Goal: Find specific page/section: Find specific page/section

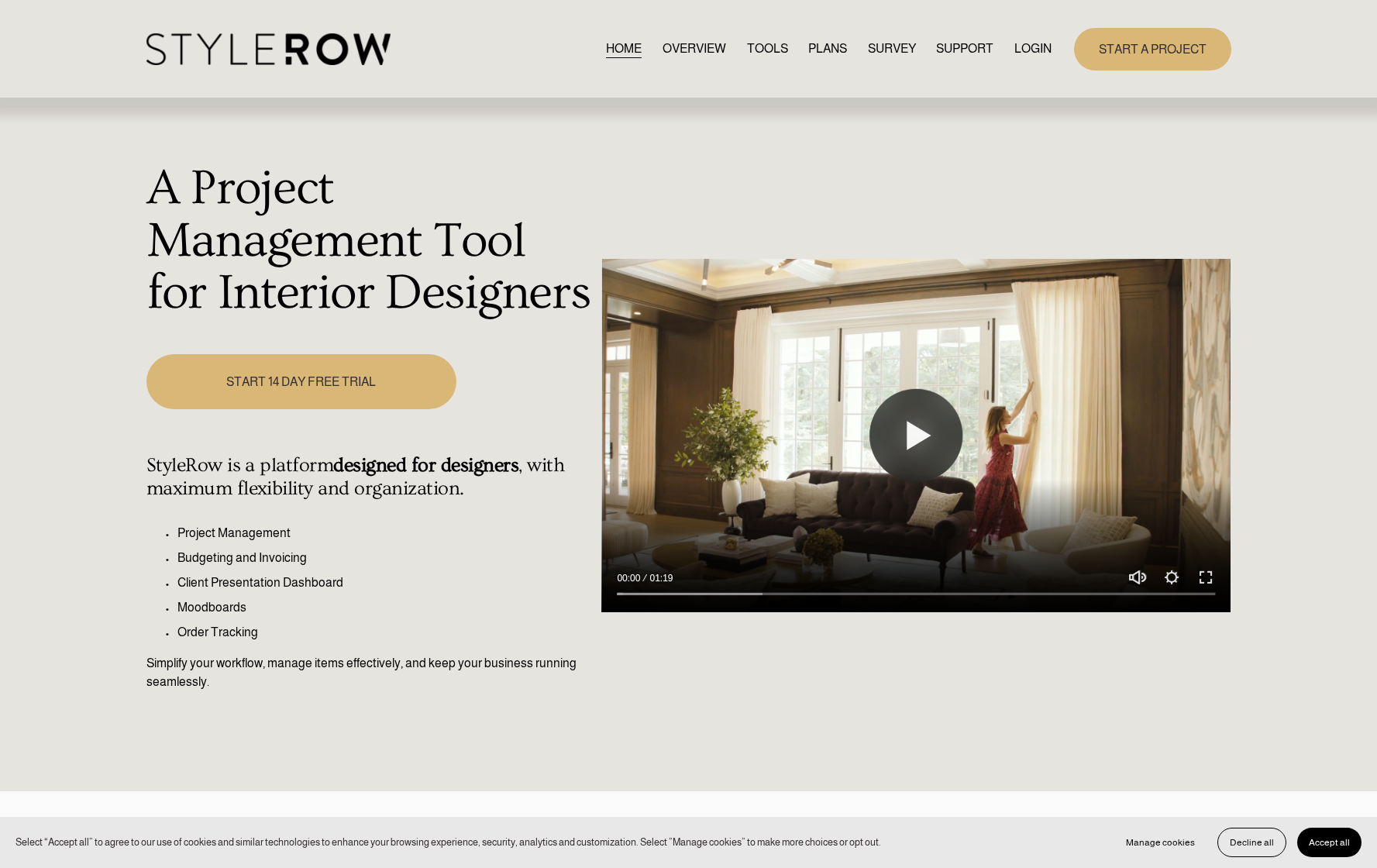
click at [1021, 56] on link "LOGIN" at bounding box center [1033, 49] width 37 height 21
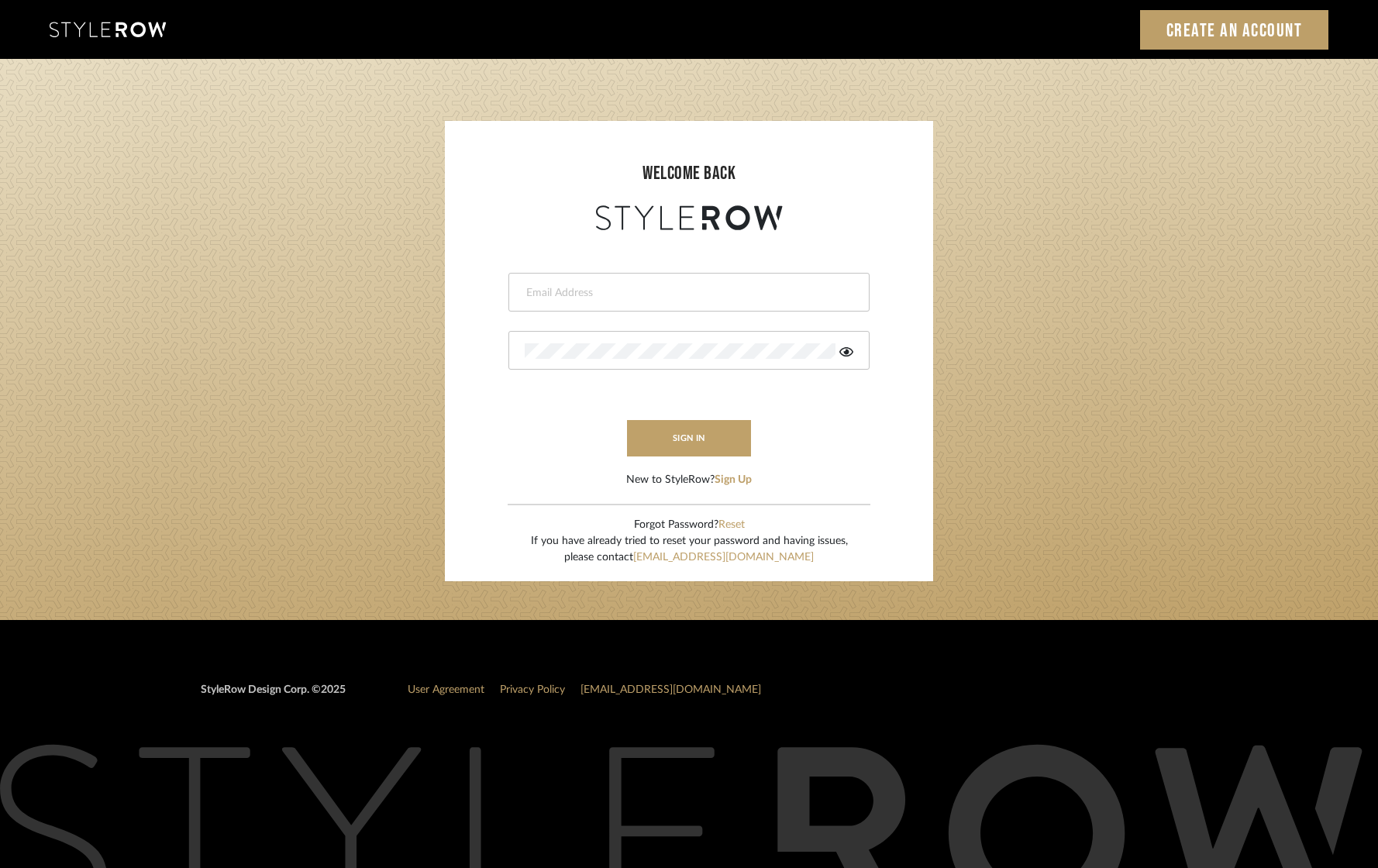
click at [625, 281] on div at bounding box center [688, 292] width 361 height 39
type input "[EMAIL_ADDRESS][DOMAIN_NAME]"
click at [661, 417] on form "[EMAIL_ADDRESS][DOMAIN_NAME] sign in New to StyleRow? Sign Up" at bounding box center [689, 361] width 457 height 254
click at [654, 443] on button "sign in" at bounding box center [689, 438] width 124 height 36
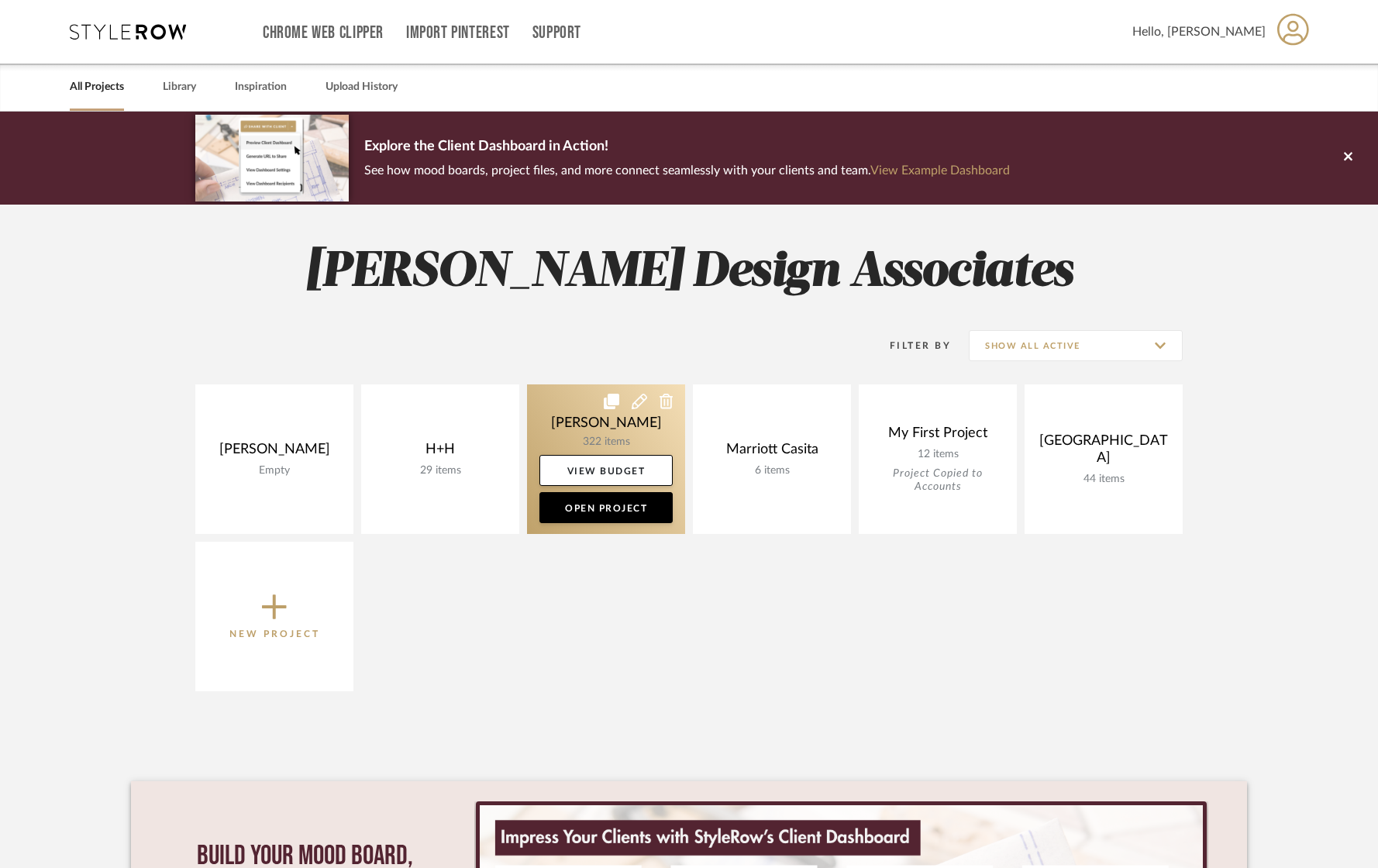
click at [620, 431] on link at bounding box center [606, 459] width 158 height 150
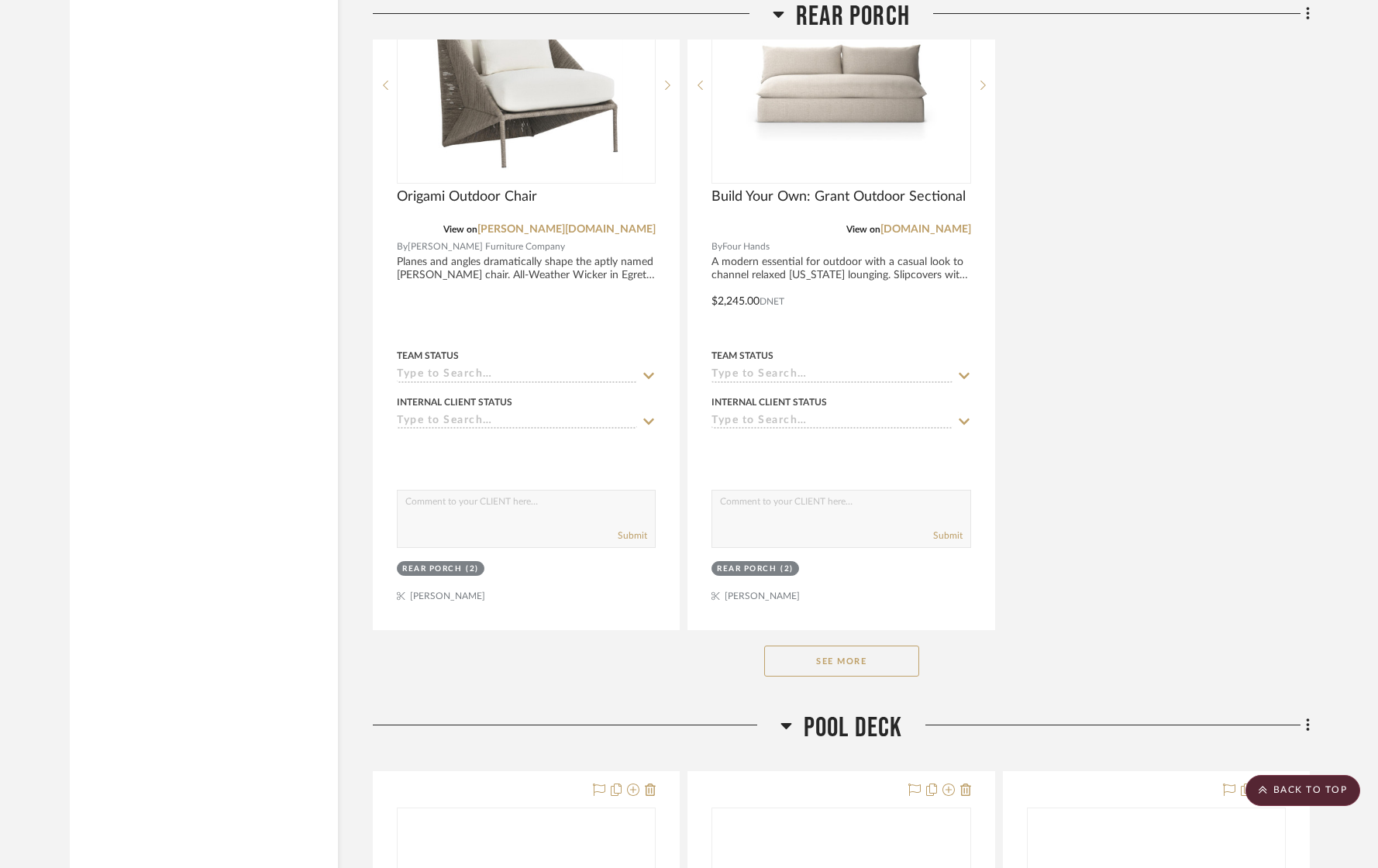
scroll to position [6710, 0]
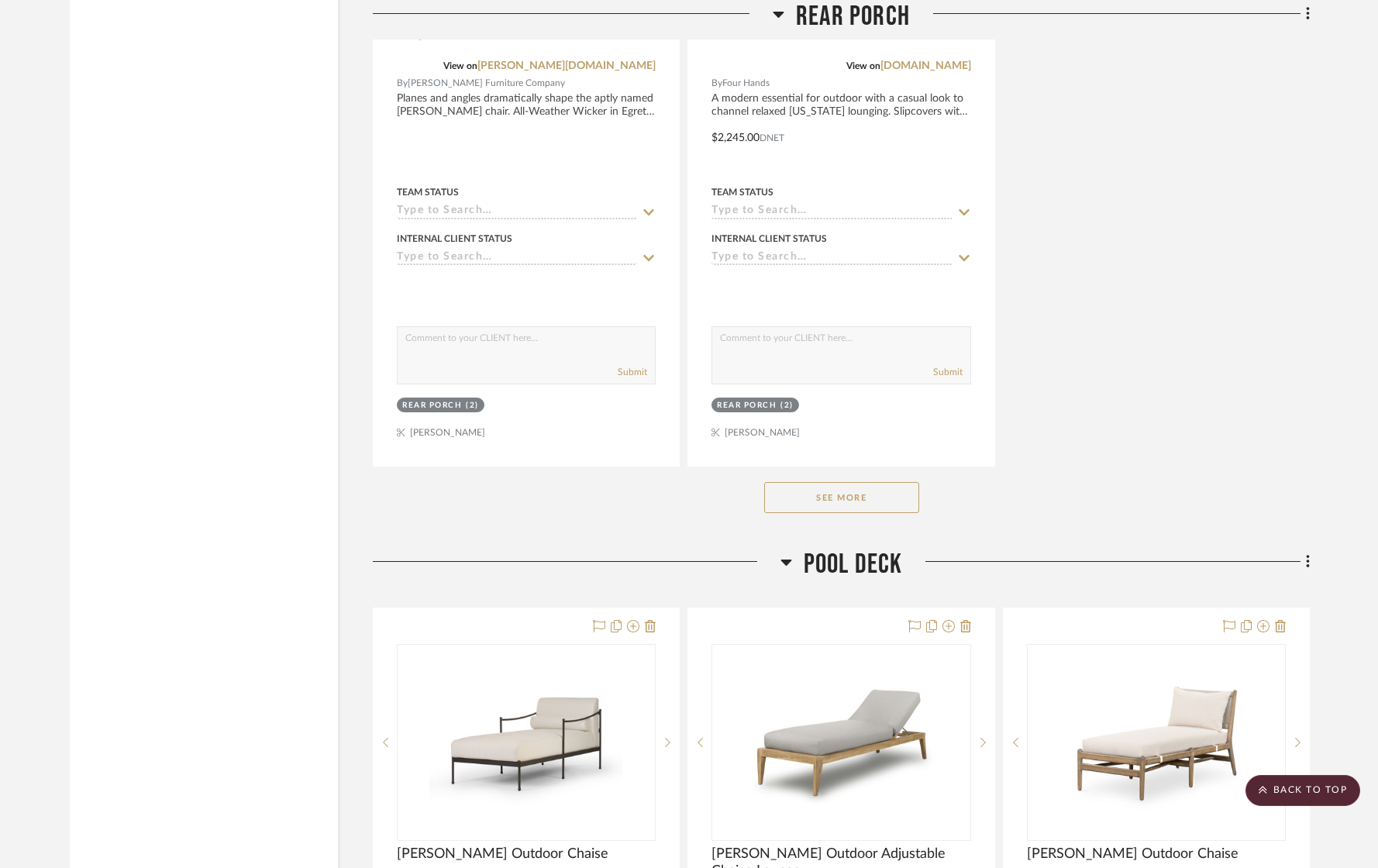
click at [896, 498] on button "See More" at bounding box center [841, 498] width 155 height 31
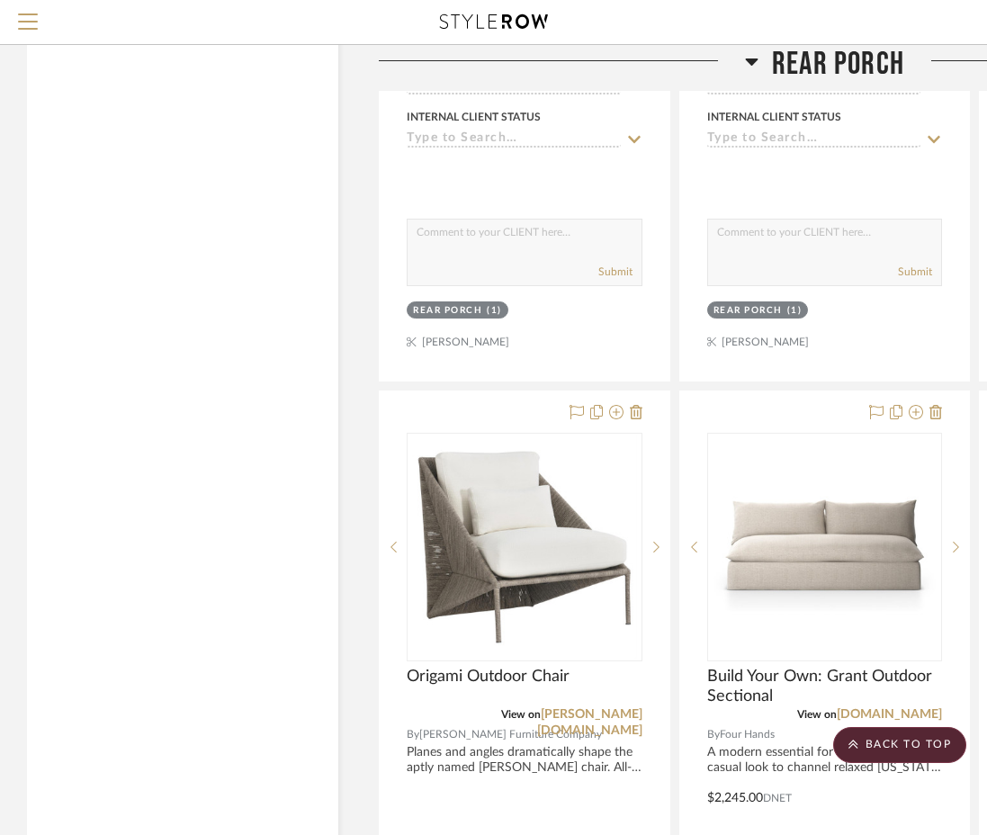
scroll to position [7071, 0]
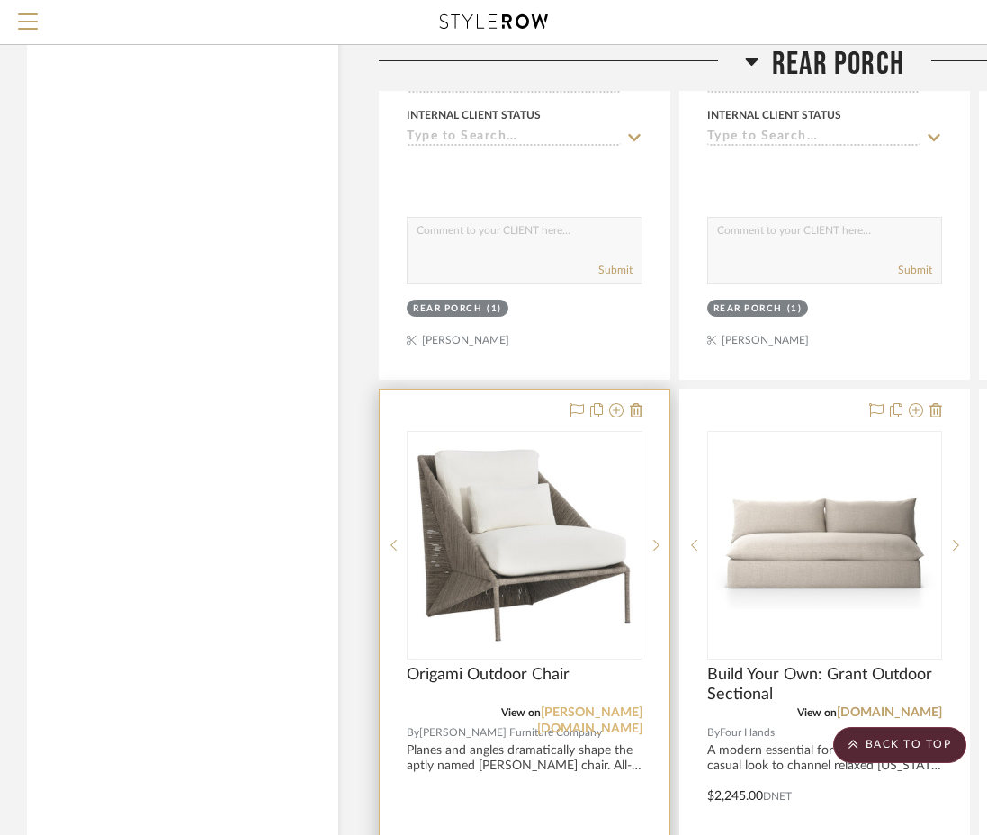
click at [602, 709] on link "bernhardt.com" at bounding box center [589, 720] width 105 height 29
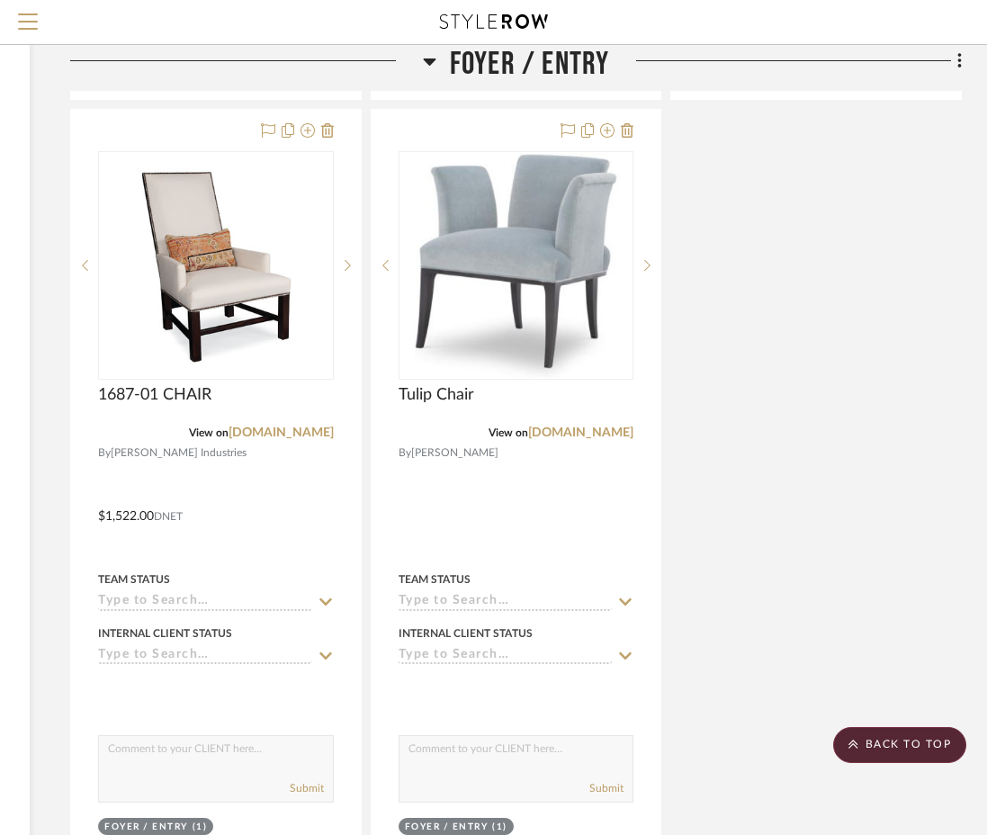
scroll to position [14138, 309]
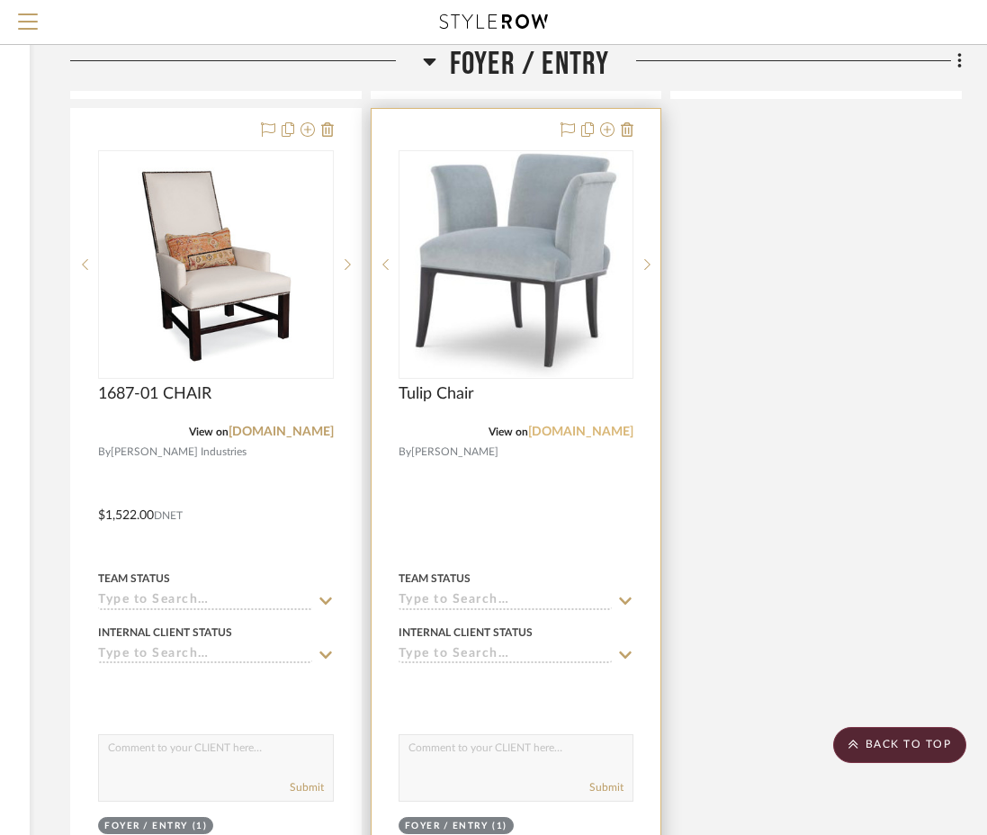
click at [619, 426] on link "wesleyhall.com" at bounding box center [580, 432] width 105 height 13
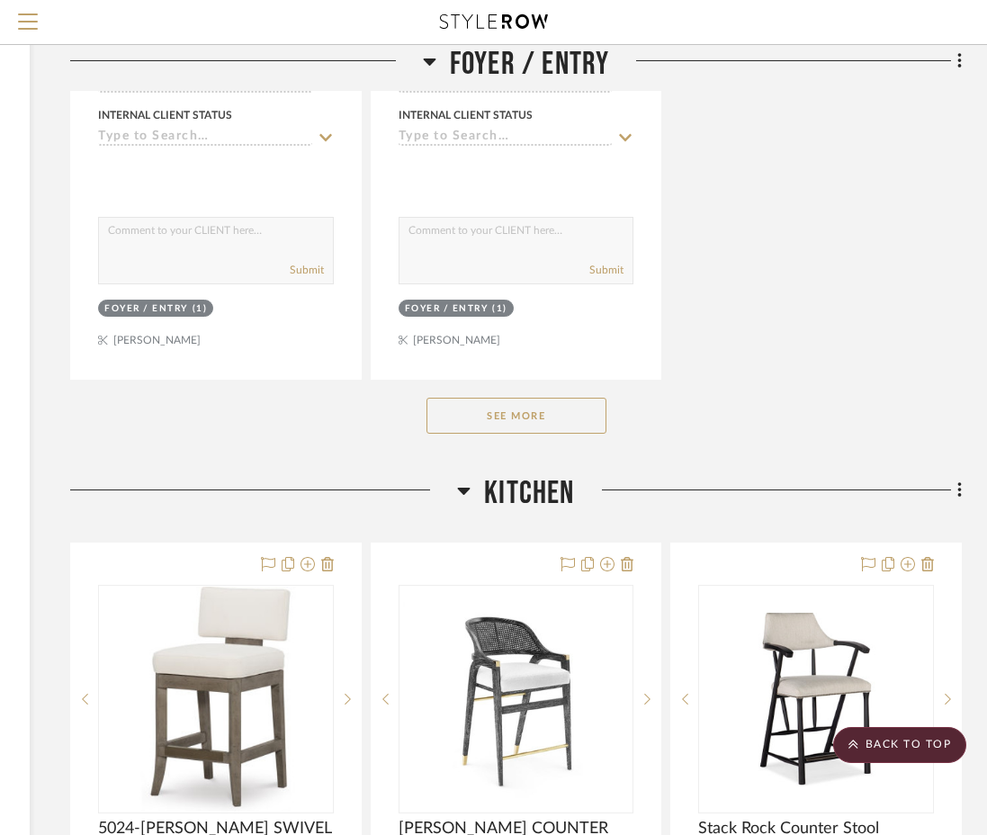
scroll to position [14658, 309]
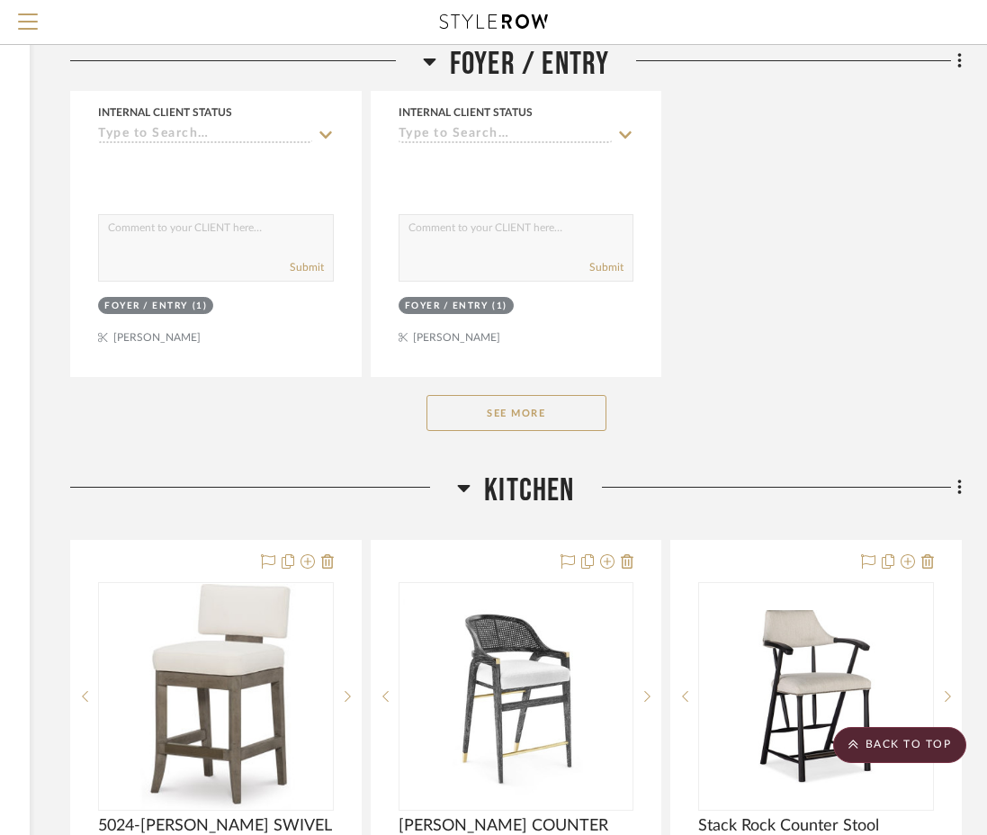
click at [561, 395] on button "See More" at bounding box center [517, 413] width 180 height 36
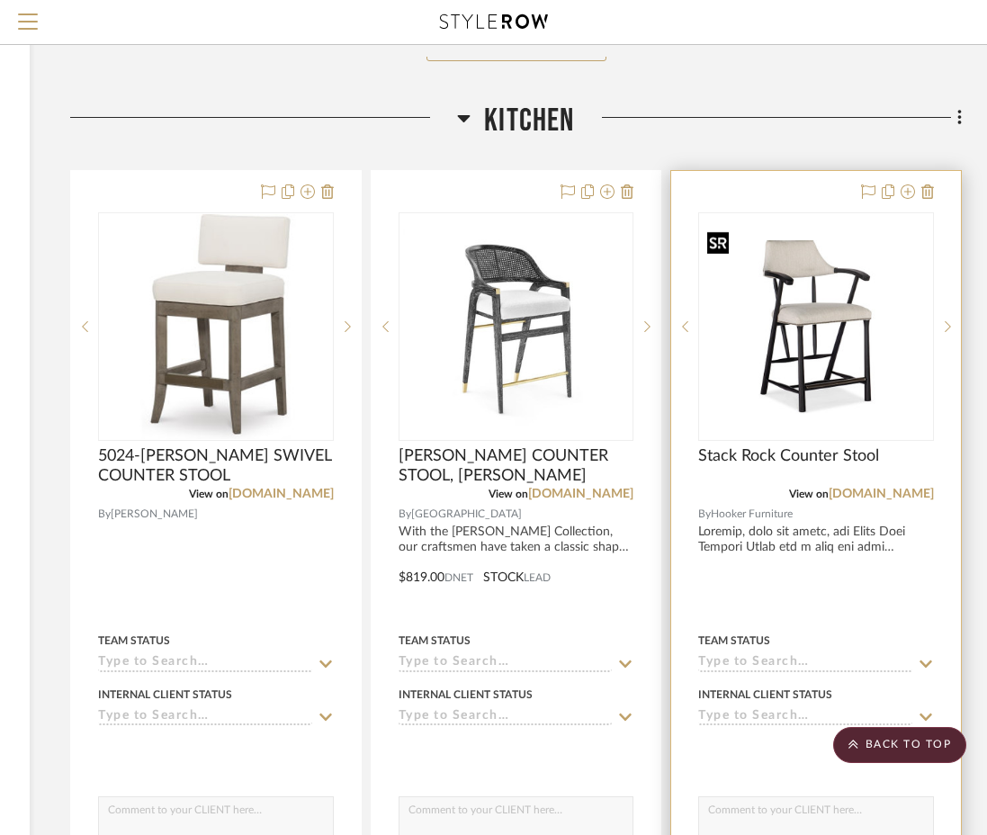
scroll to position [15825, 309]
click at [881, 489] on link "hookerfurniture.com" at bounding box center [881, 495] width 105 height 13
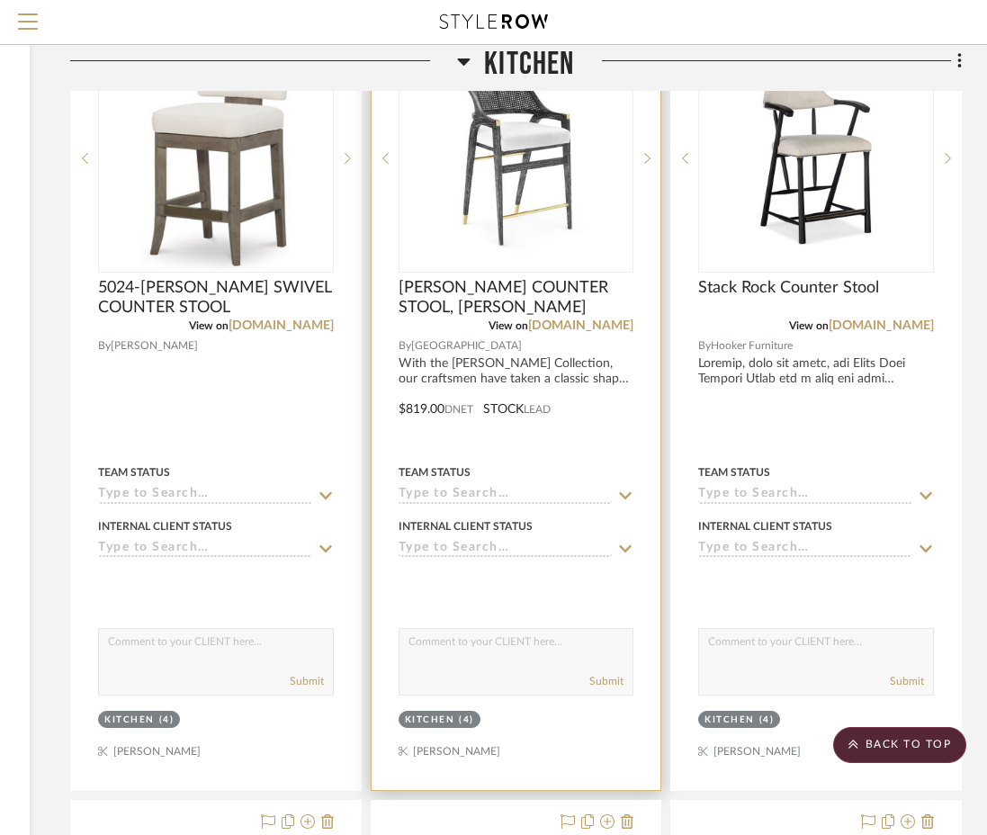
scroll to position [15995, 309]
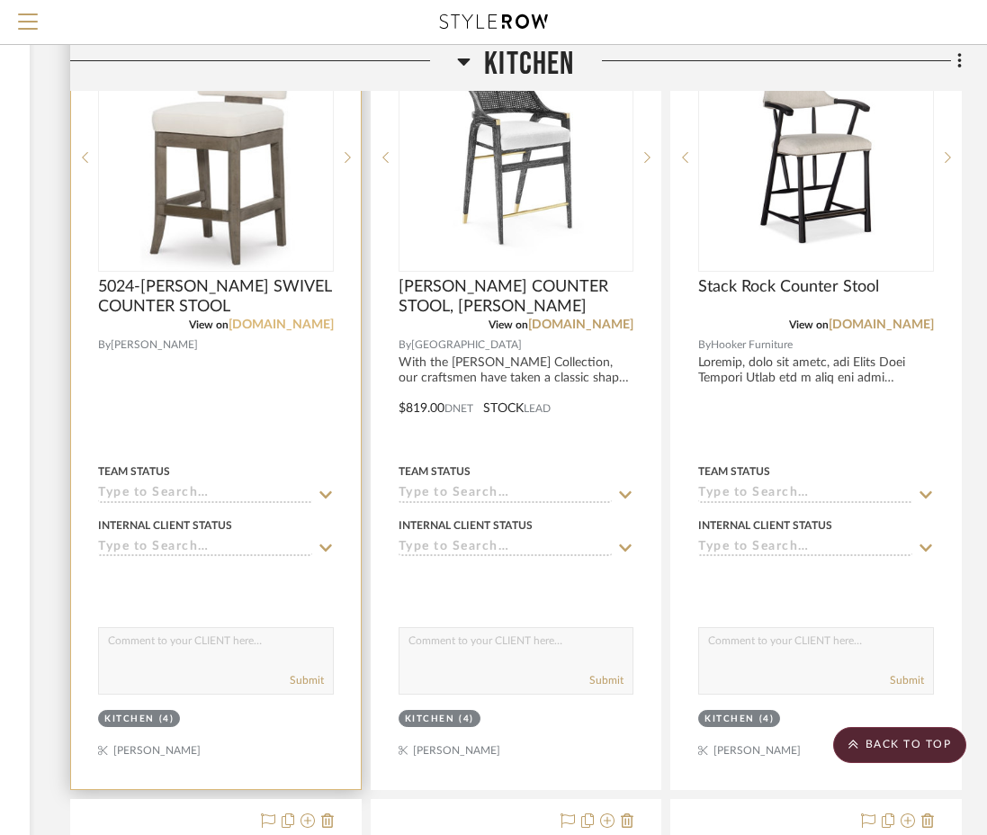
click at [321, 319] on link "wesleyhall.com" at bounding box center [281, 325] width 105 height 13
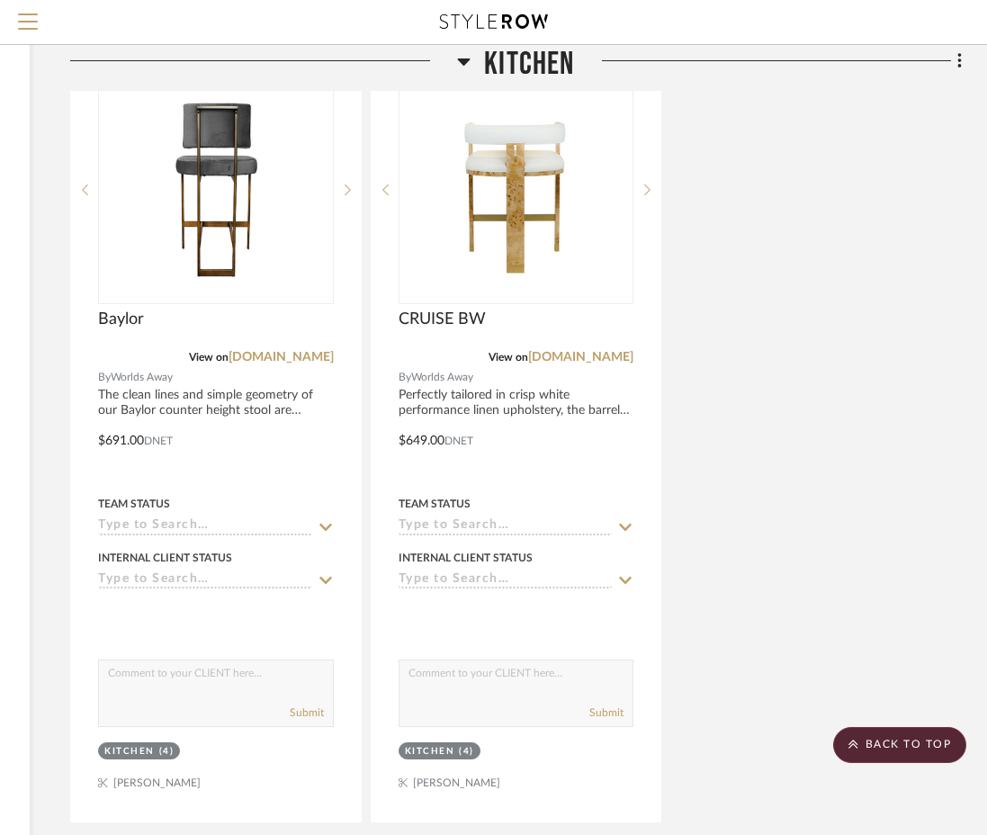
scroll to position [17559, 309]
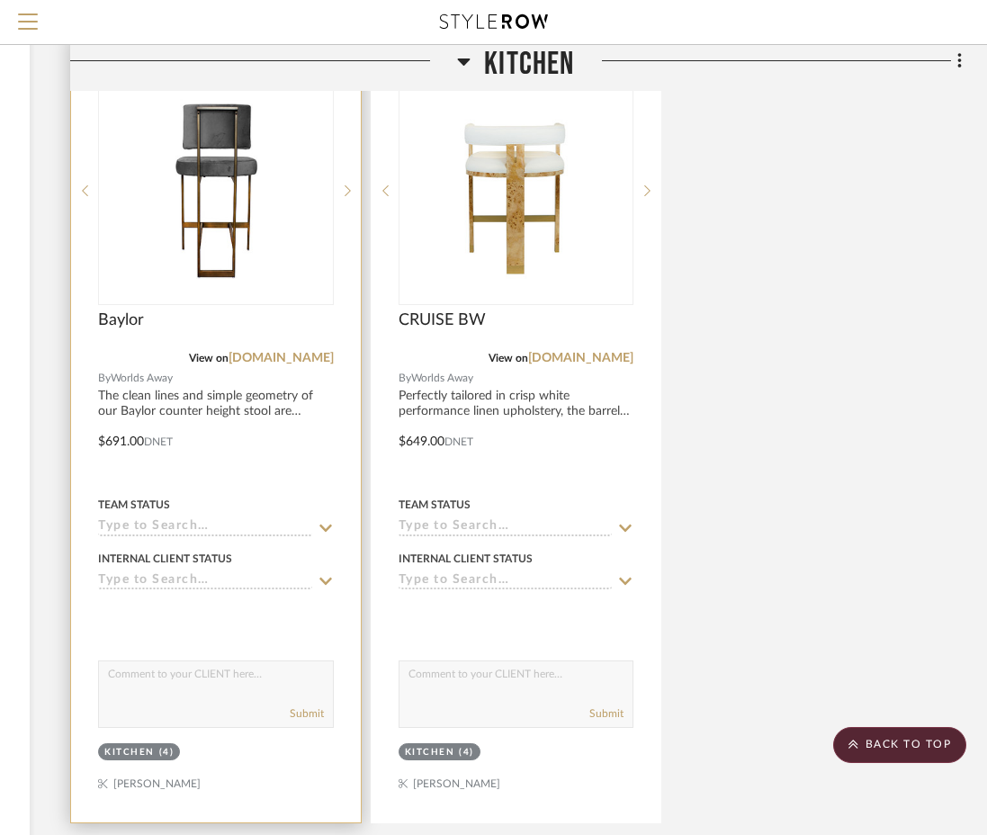
click at [303, 328] on div "Baylor" at bounding box center [216, 330] width 236 height 40
click at [303, 352] on link "worlds-away.com" at bounding box center [281, 358] width 105 height 13
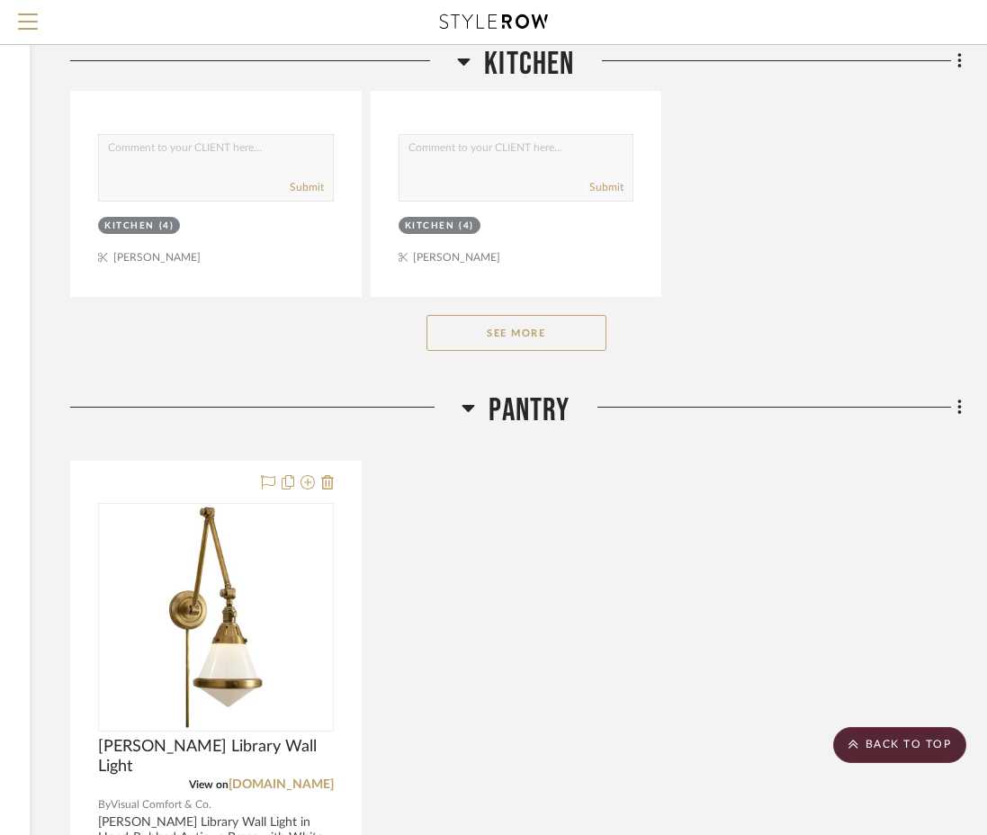
scroll to position [18088, 309]
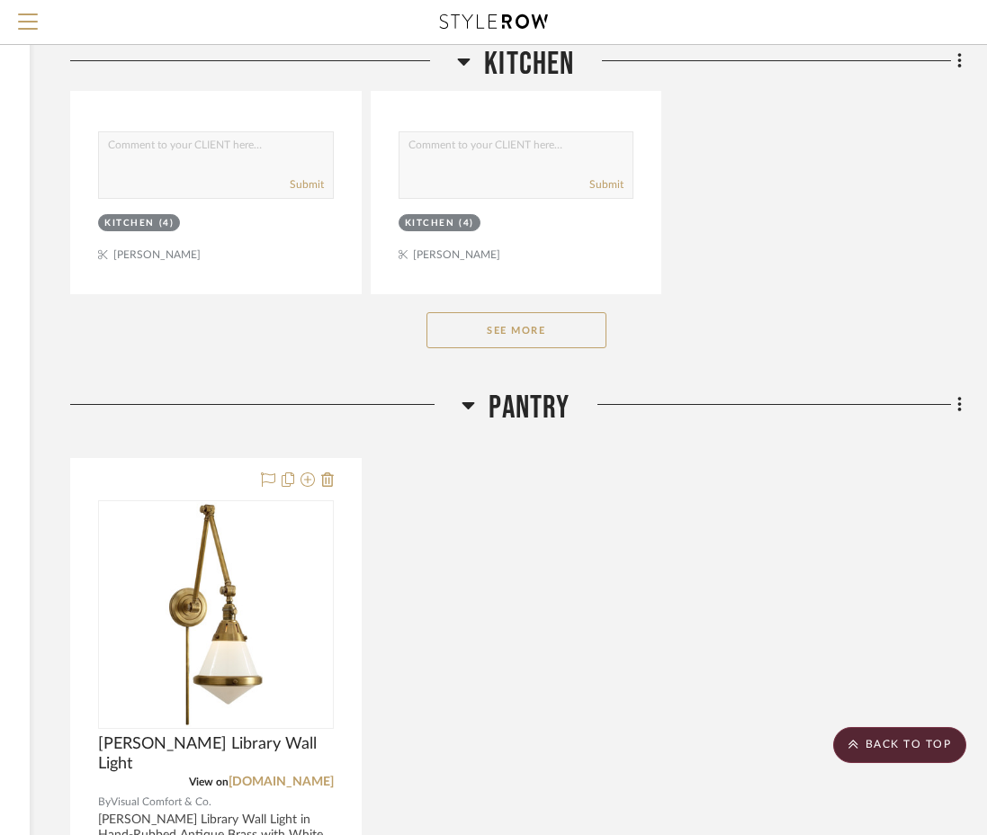
click at [568, 319] on button "See More" at bounding box center [517, 330] width 180 height 36
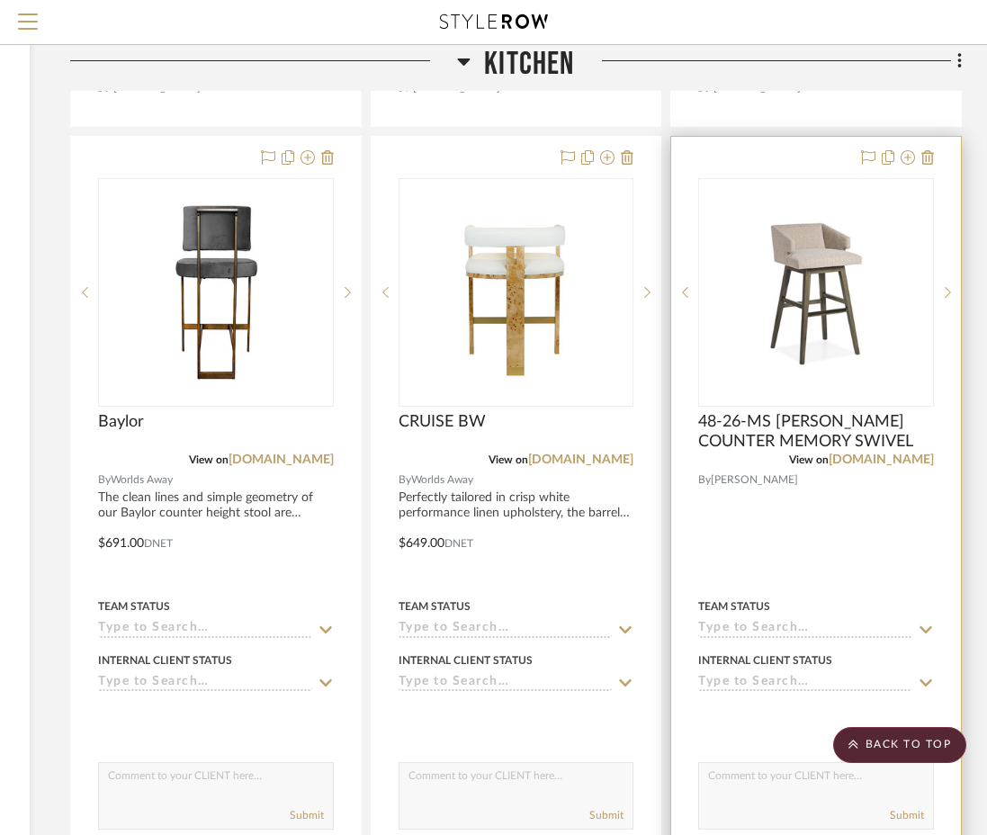
scroll to position [17458, 309]
click at [908, 453] on link "jessicacharles.com" at bounding box center [881, 459] width 105 height 13
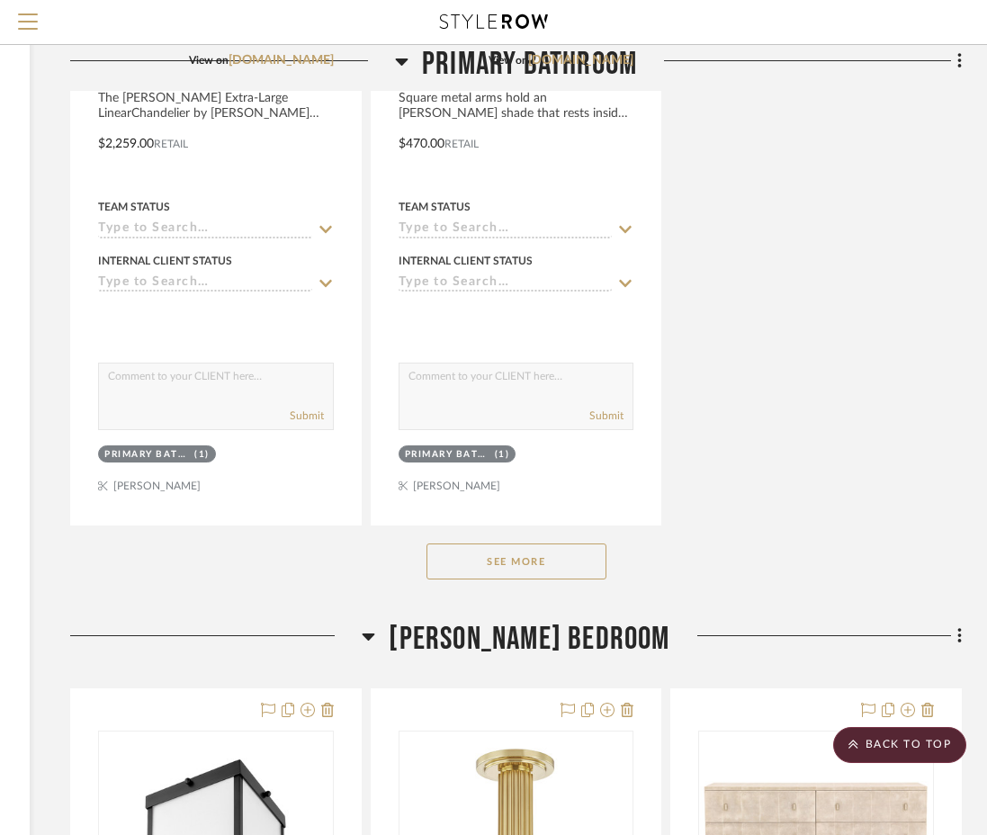
scroll to position [25523, 309]
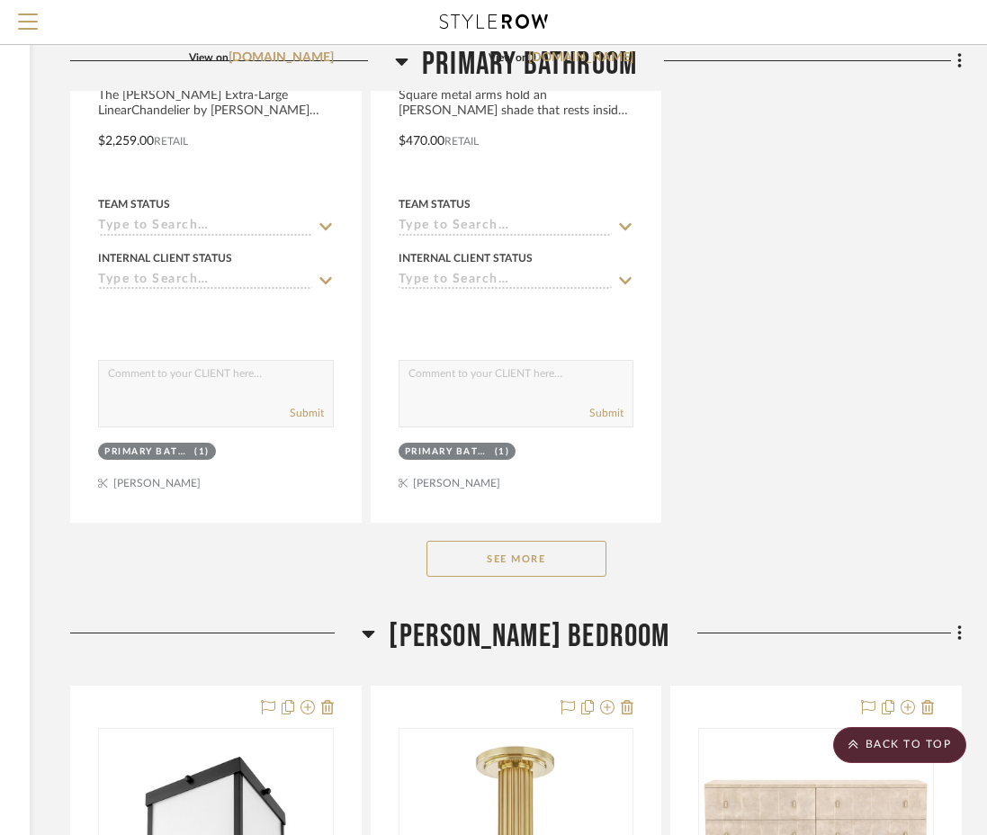
click at [532, 541] on button "See More" at bounding box center [517, 559] width 180 height 36
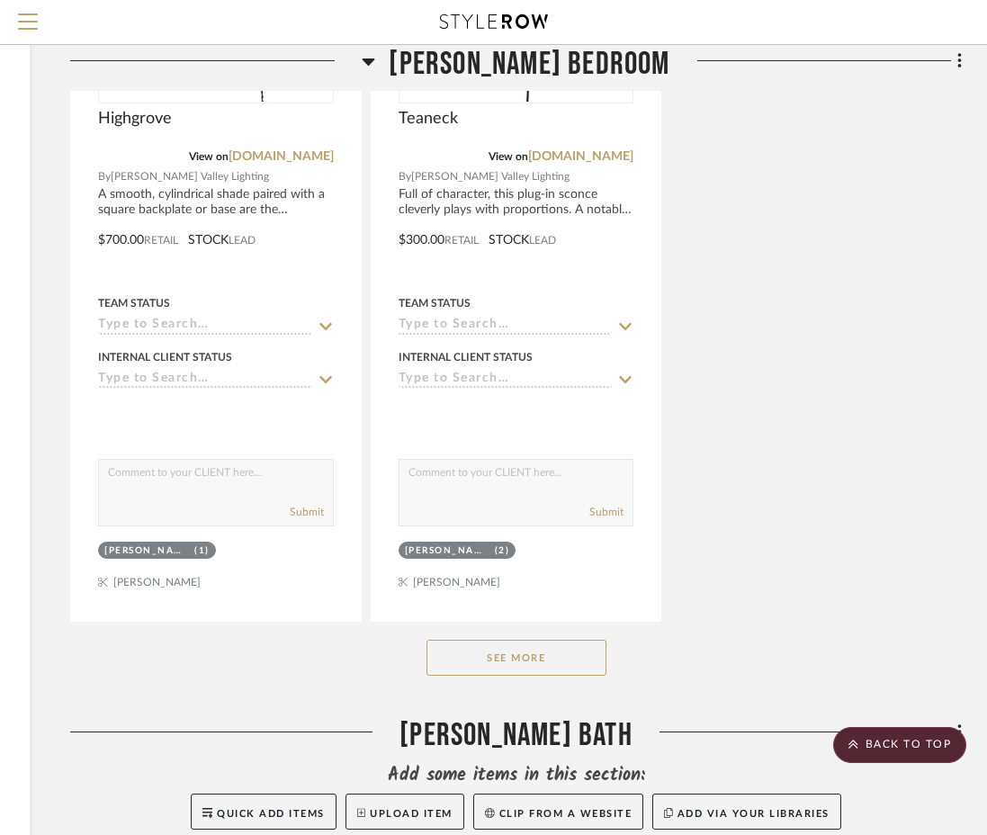
scroll to position [27973, 309]
click at [591, 639] on button "See More" at bounding box center [517, 657] width 180 height 36
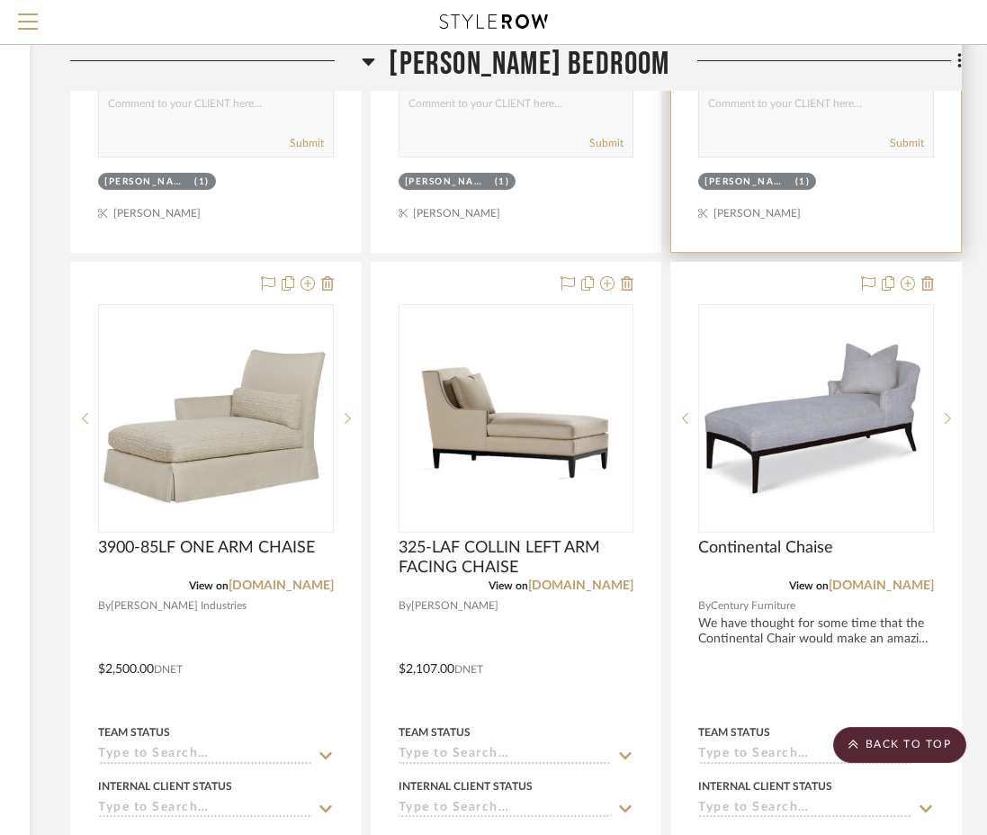
scroll to position [29251, 309]
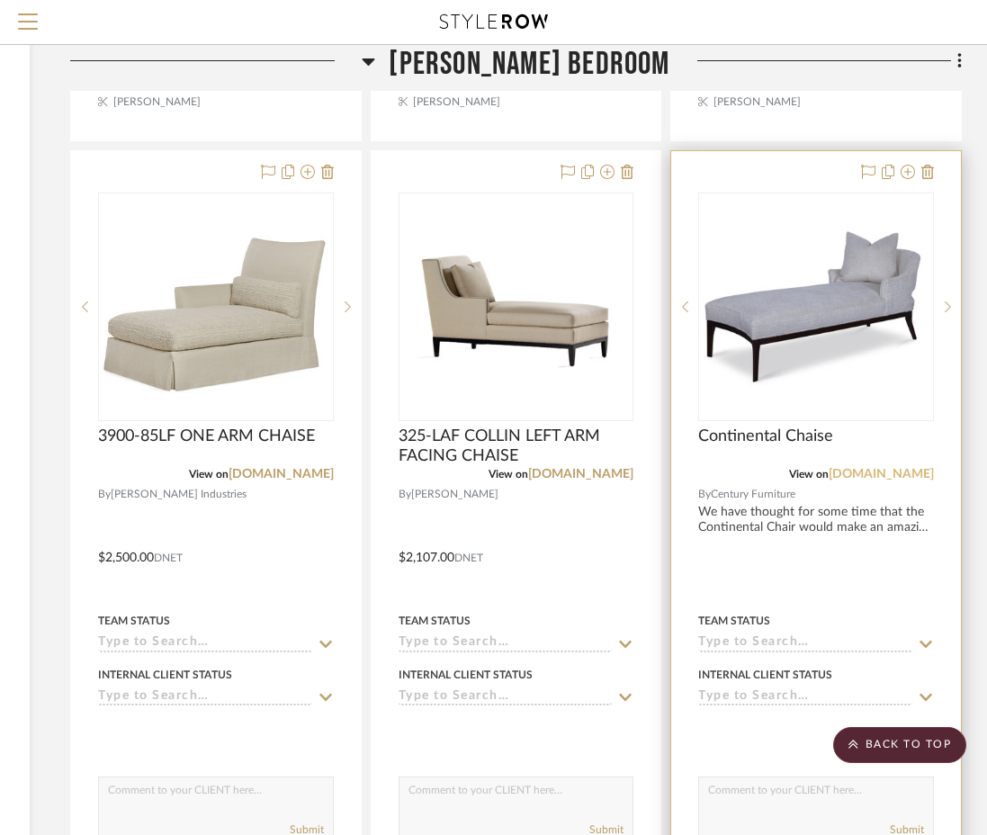
click at [876, 468] on link "centuryfurniture.com" at bounding box center [881, 474] width 105 height 13
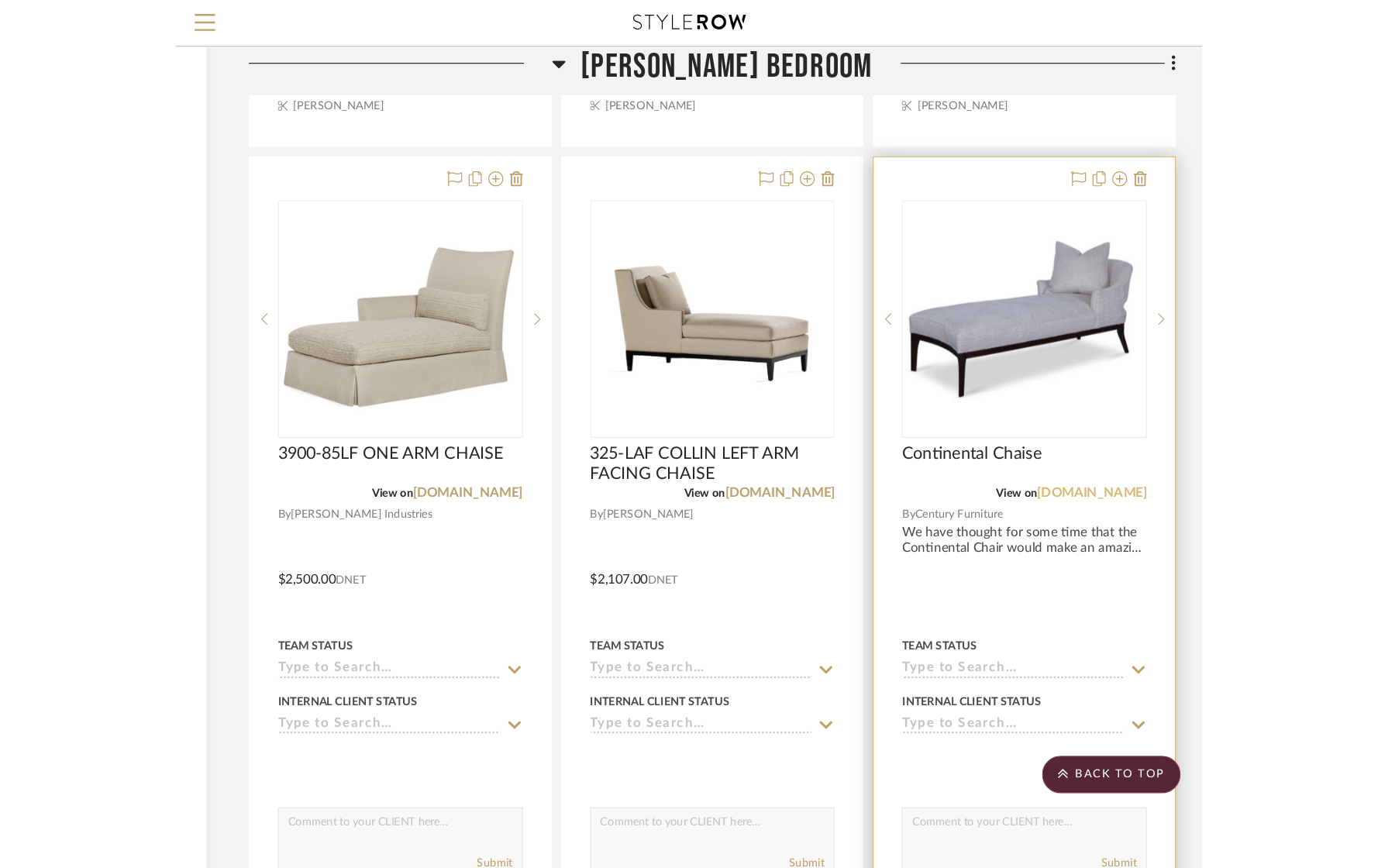
scroll to position [25188, 0]
